Goal: Information Seeking & Learning: Stay updated

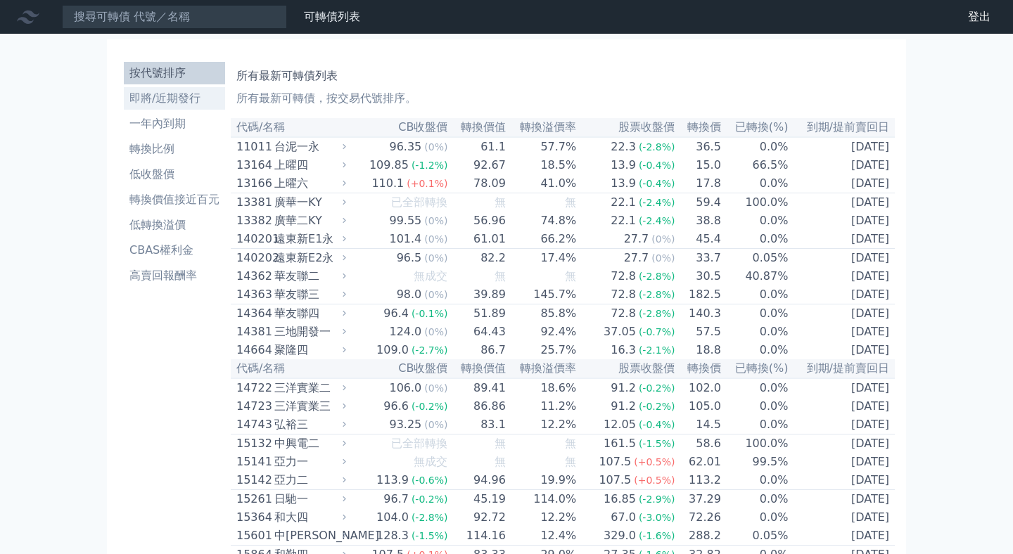
click at [182, 92] on li "即將/近期發行" at bounding box center [174, 98] width 101 height 17
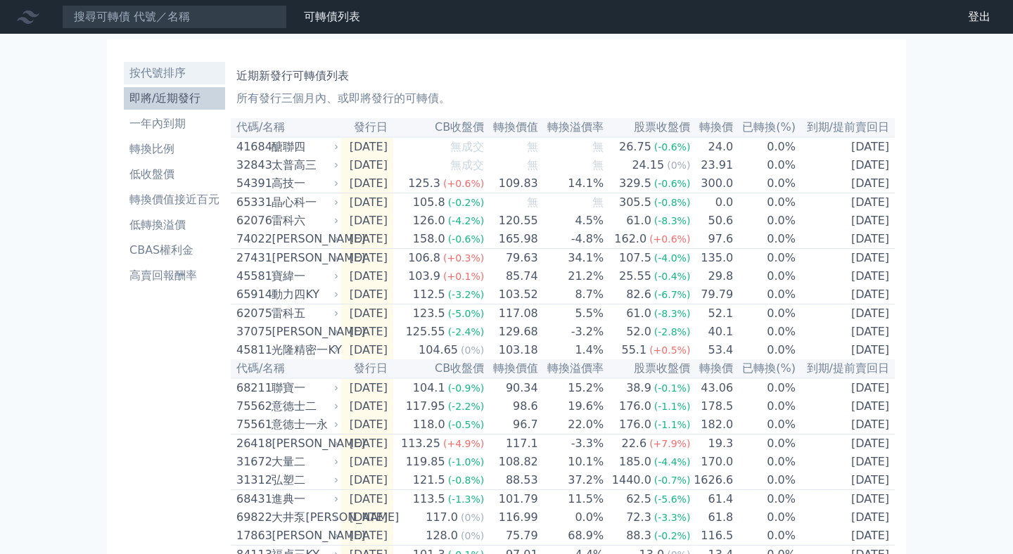
click at [186, 72] on li "按代號排序" at bounding box center [174, 73] width 101 height 17
click at [186, 98] on li "即將/近期發行" at bounding box center [174, 98] width 101 height 17
click at [177, 71] on li "按代號排序" at bounding box center [174, 73] width 101 height 17
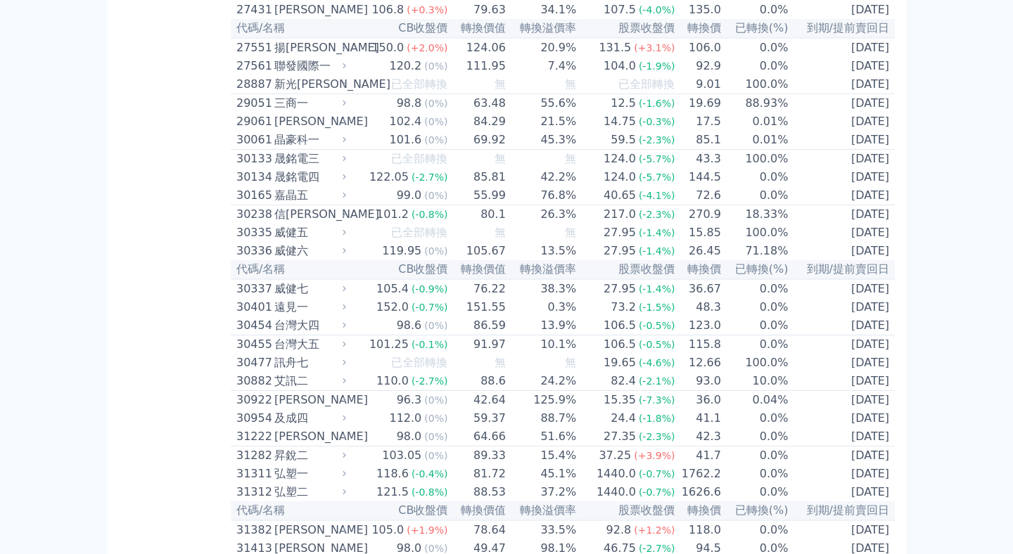
scroll to position [4864, 0]
